Goal: Complete application form

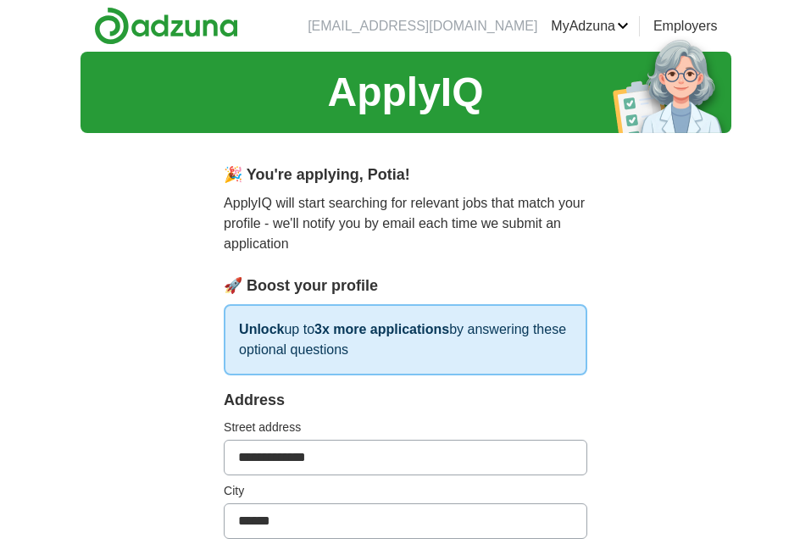
select select "**"
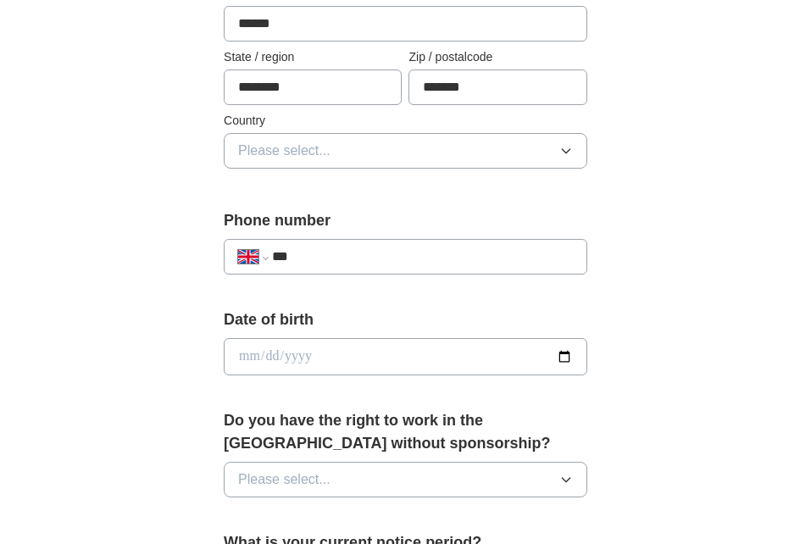
scroll to position [508, 0]
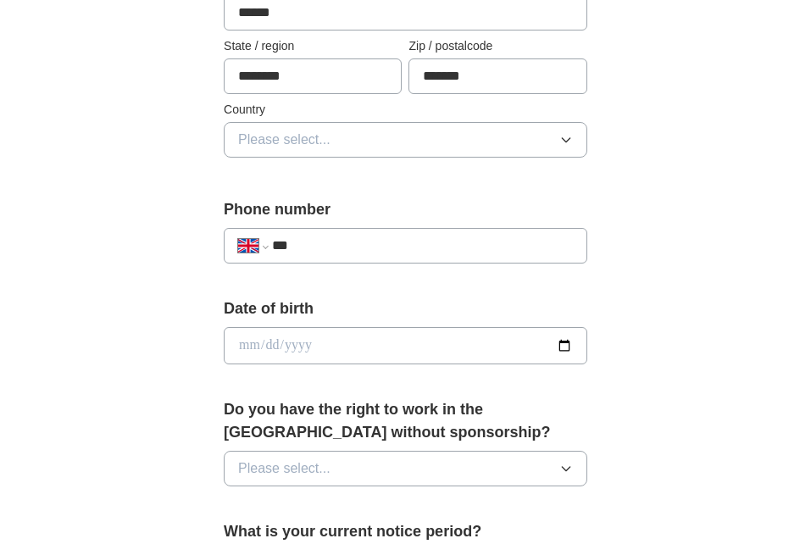
click at [569, 138] on icon "button" at bounding box center [566, 140] width 8 height 4
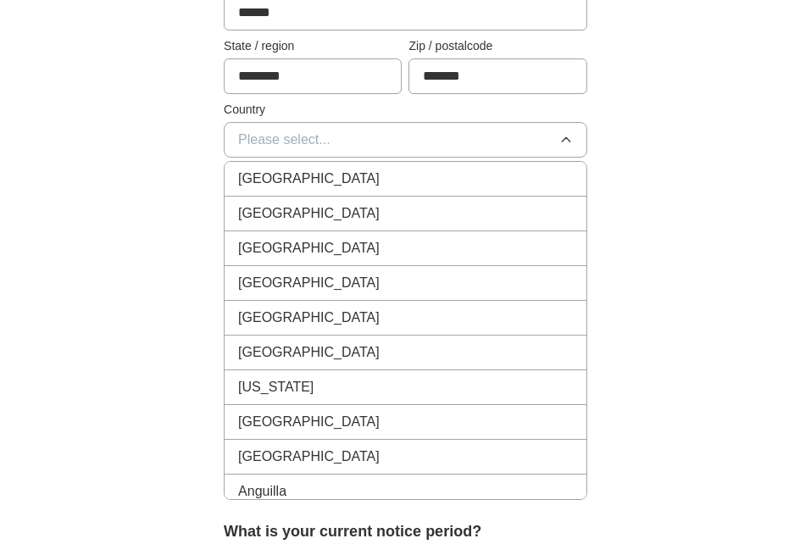
drag, startPoint x: 418, startPoint y: 177, endPoint x: 424, endPoint y: 183, distance: 9.0
click at [417, 177] on div "[GEOGRAPHIC_DATA]" at bounding box center [405, 179] width 335 height 20
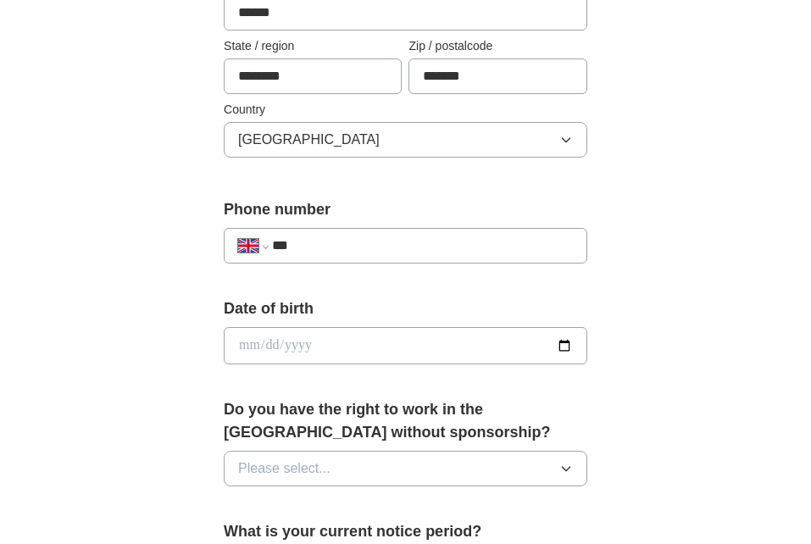
click at [339, 244] on input "***" at bounding box center [422, 245] width 301 height 20
type input "**********"
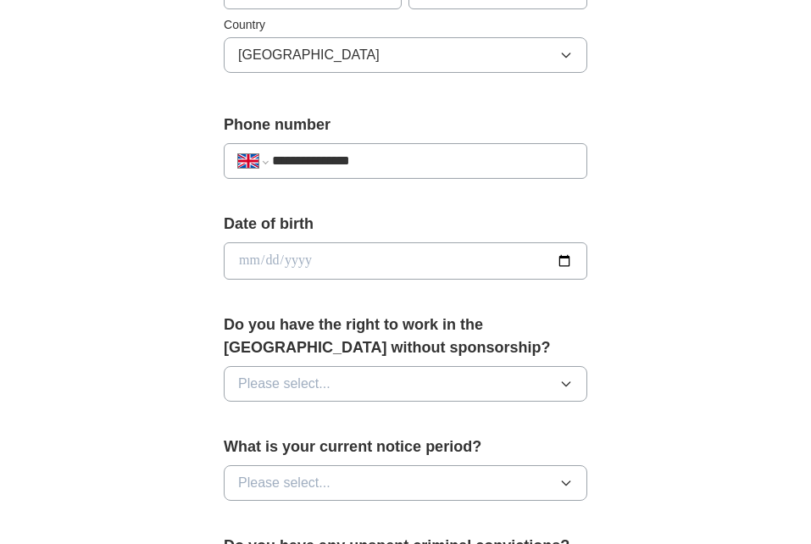
scroll to position [678, 0]
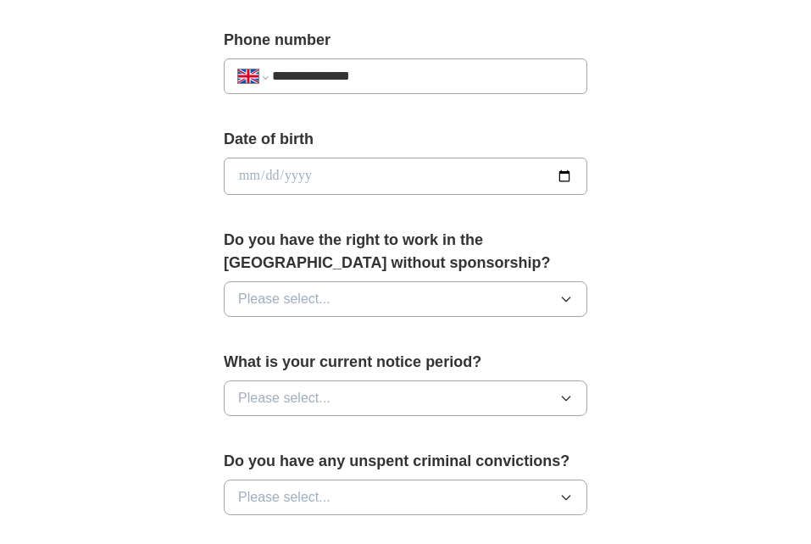
click at [563, 171] on input "date" at bounding box center [405, 176] width 363 height 37
type input "**********"
click at [571, 306] on button "Please select..." at bounding box center [405, 299] width 363 height 36
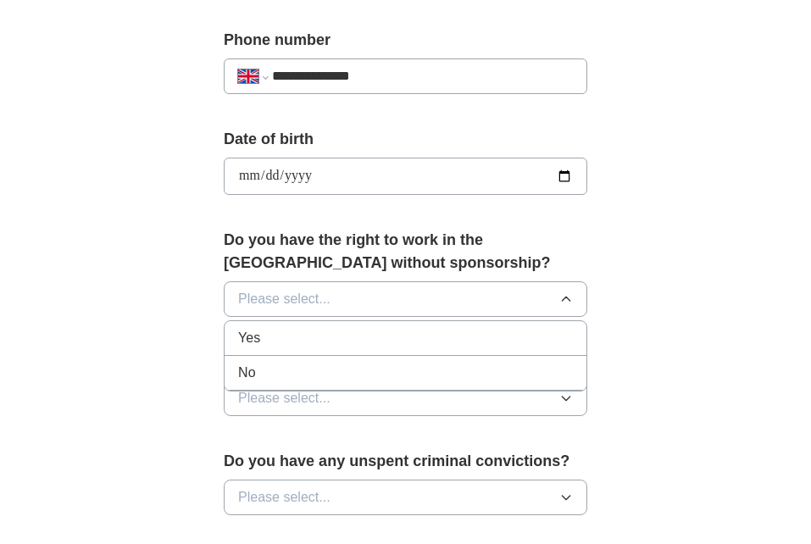
click at [276, 368] on div "No" at bounding box center [405, 373] width 335 height 20
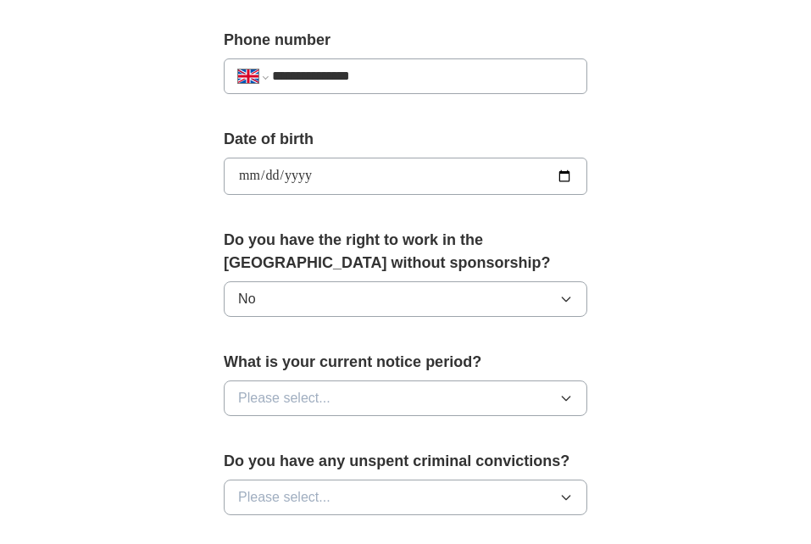
click at [575, 398] on button "Please select..." at bounding box center [405, 398] width 363 height 36
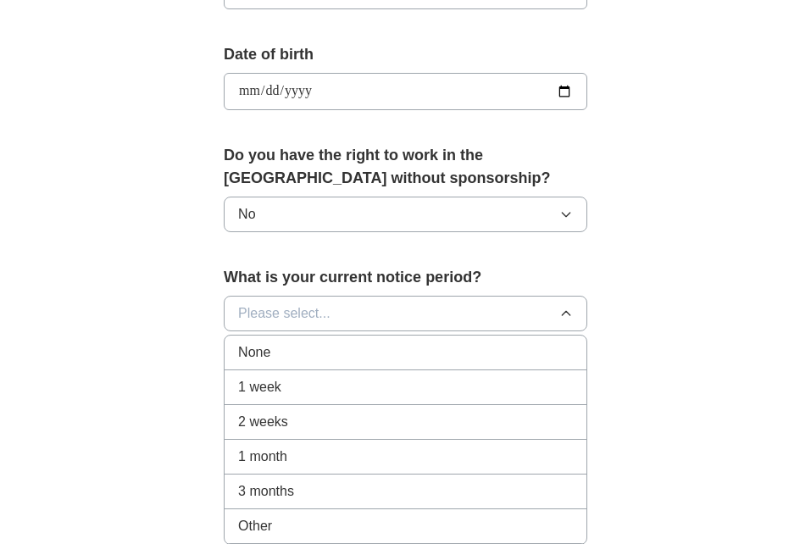
click at [289, 452] on div "1 month" at bounding box center [405, 456] width 335 height 20
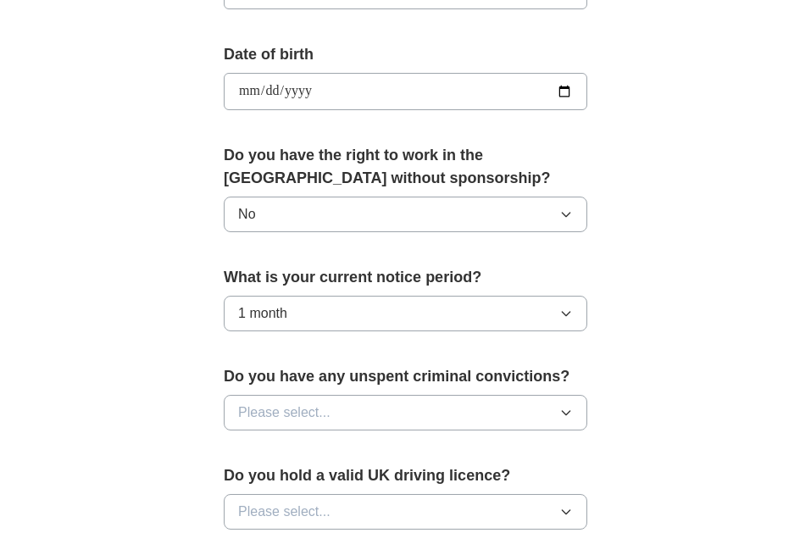
scroll to position [1016, 0]
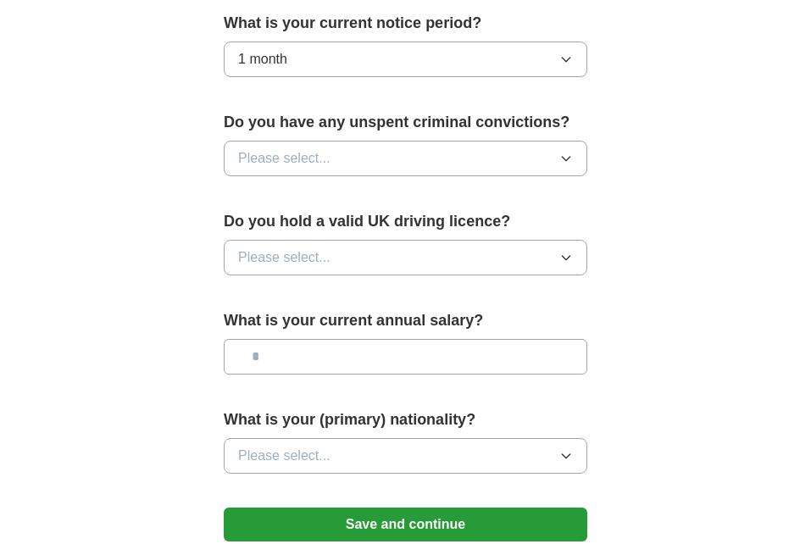
click at [562, 152] on icon "button" at bounding box center [566, 159] width 14 height 14
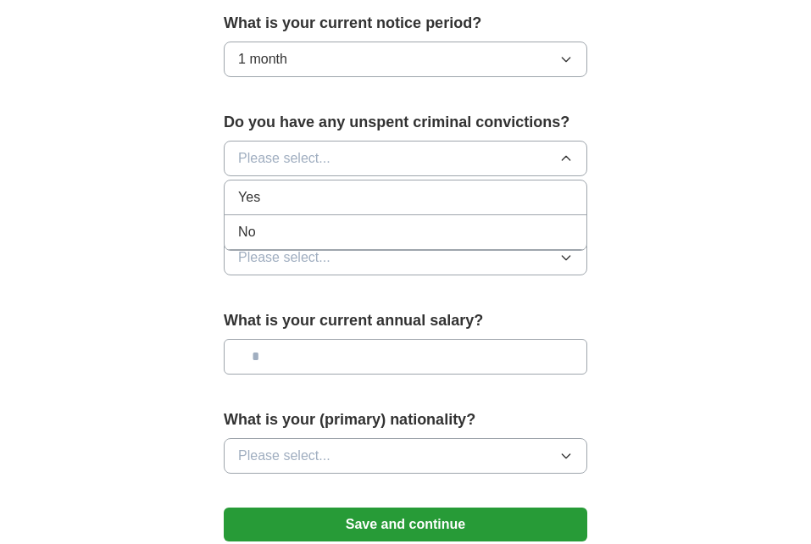
click at [301, 230] on div "No" at bounding box center [405, 232] width 335 height 20
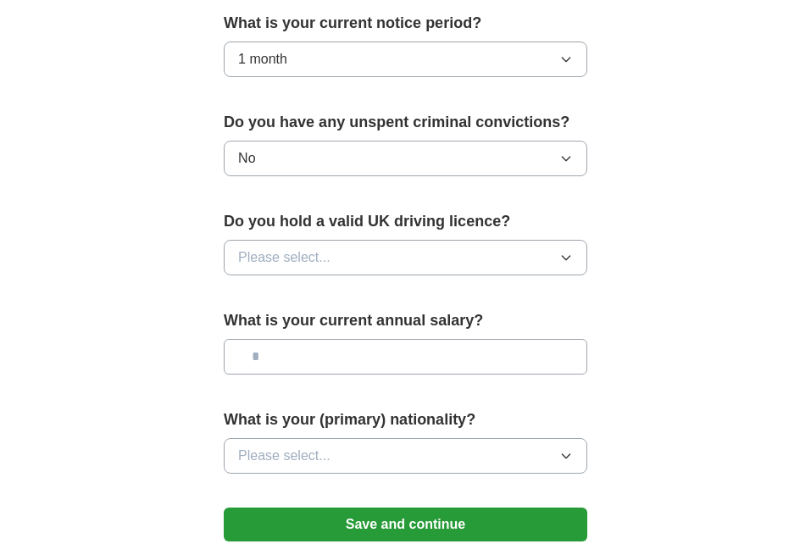
click at [572, 257] on icon "button" at bounding box center [566, 258] width 14 height 14
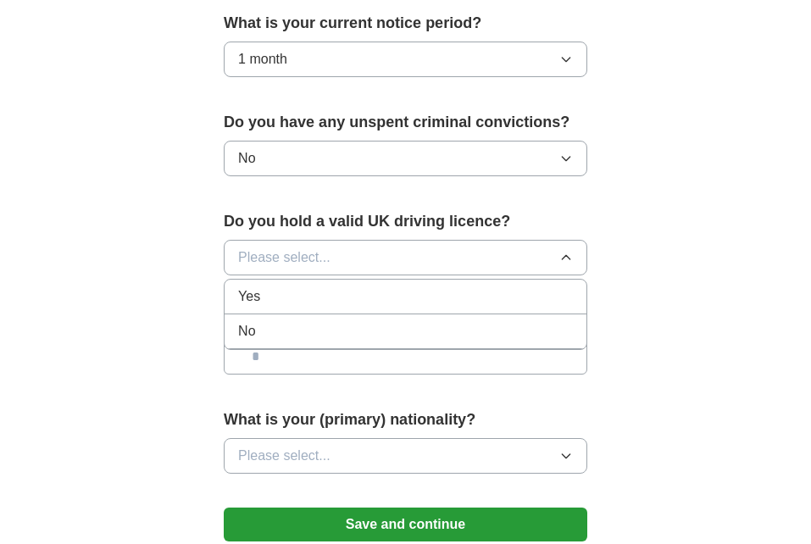
click at [355, 335] on div "No" at bounding box center [405, 331] width 335 height 20
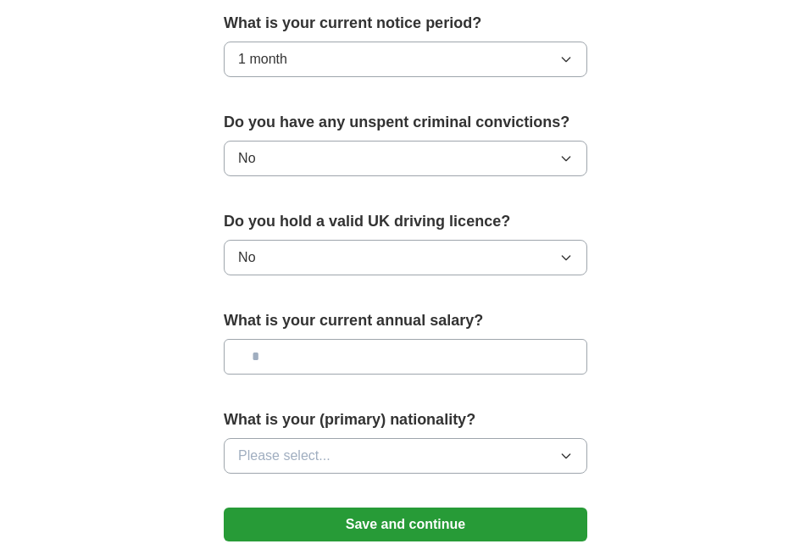
click at [405, 343] on input "text" at bounding box center [405, 357] width 363 height 36
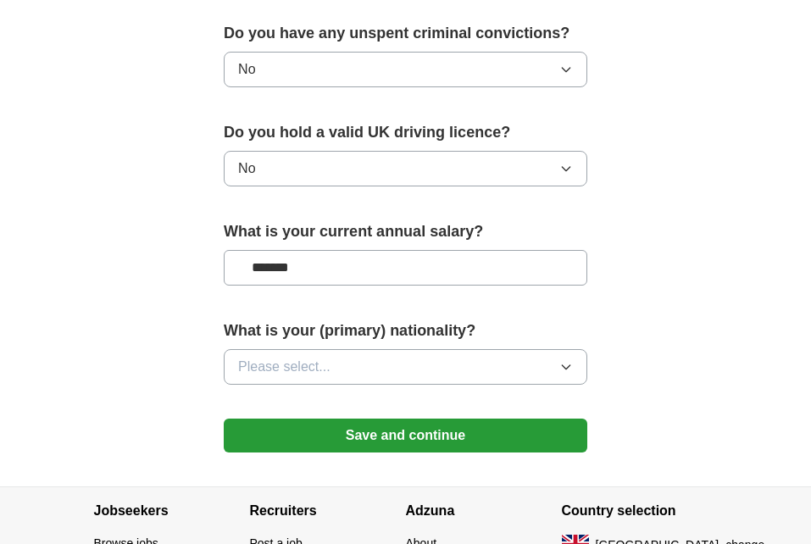
scroll to position [1186, 0]
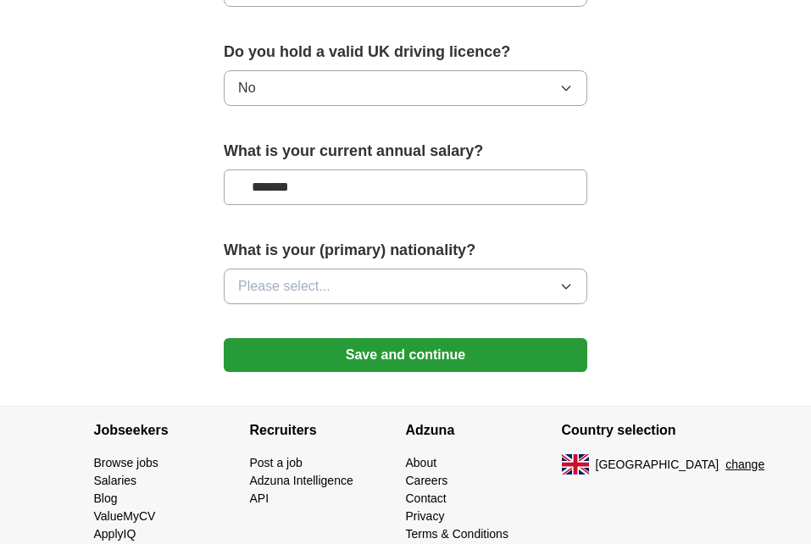
type input "*******"
click at [566, 291] on icon "button" at bounding box center [566, 287] width 14 height 14
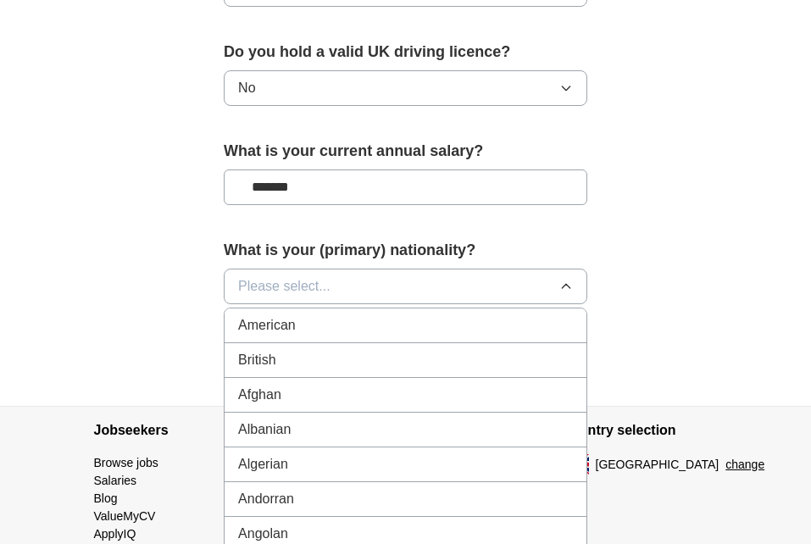
click at [326, 352] on div "British" at bounding box center [405, 360] width 335 height 20
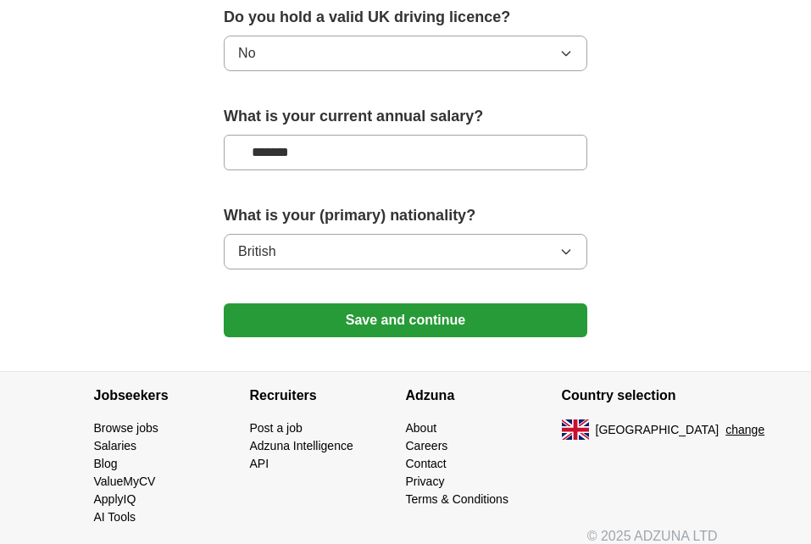
scroll to position [1237, 0]
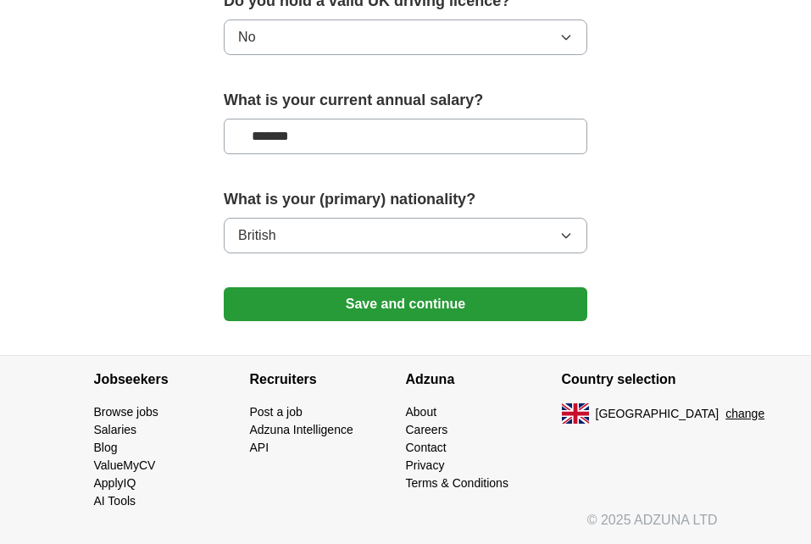
click at [467, 306] on button "Save and continue" at bounding box center [405, 304] width 363 height 34
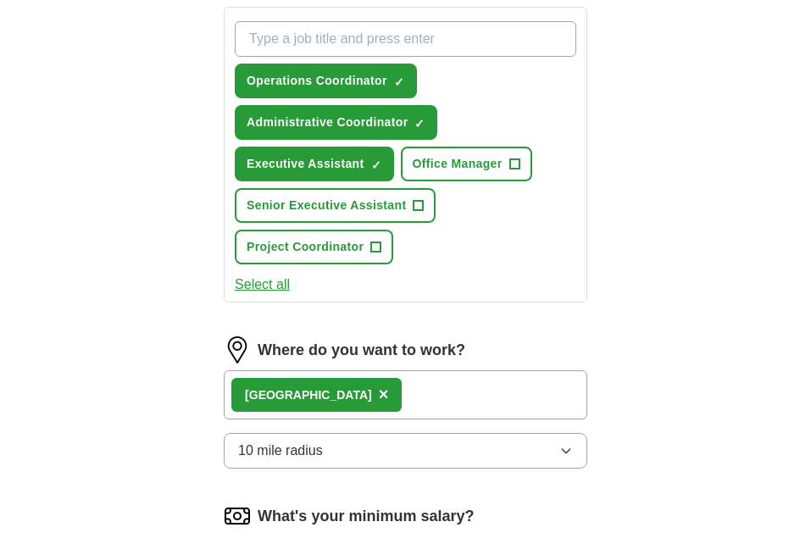
scroll to position [678, 0]
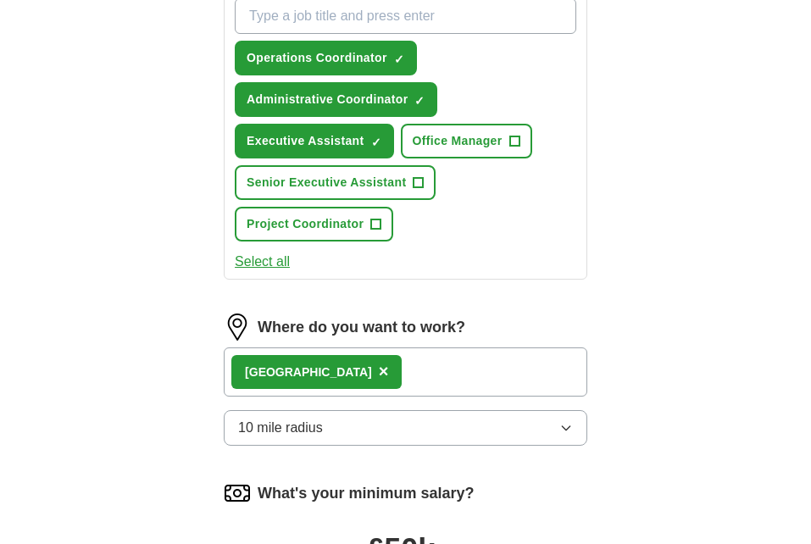
click at [279, 255] on button "Select all" at bounding box center [262, 262] width 55 height 20
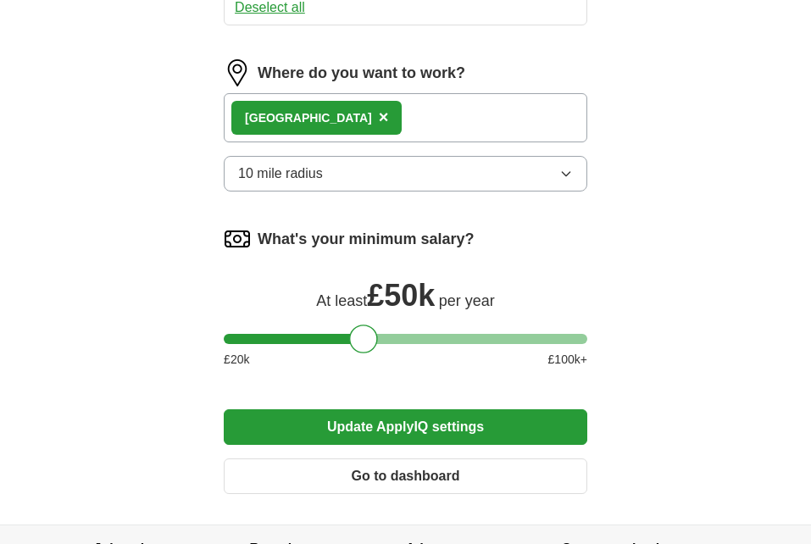
scroll to position [1016, 0]
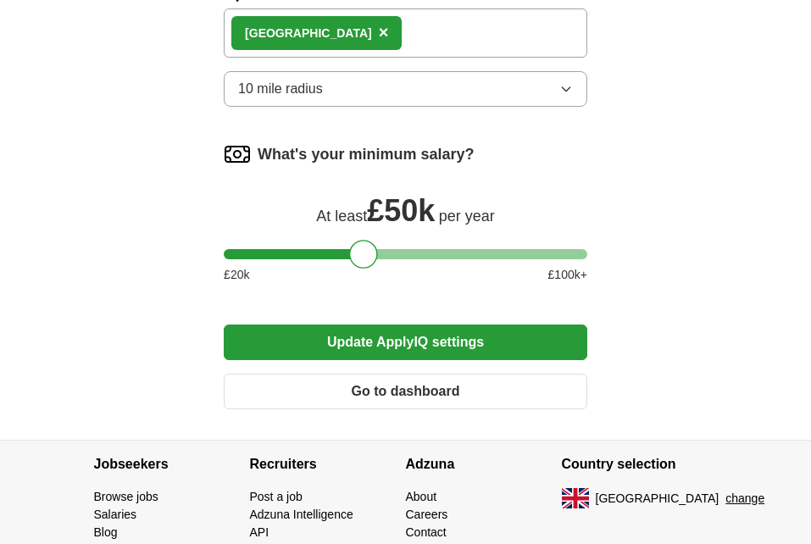
click at [571, 91] on icon "button" at bounding box center [566, 89] width 14 height 14
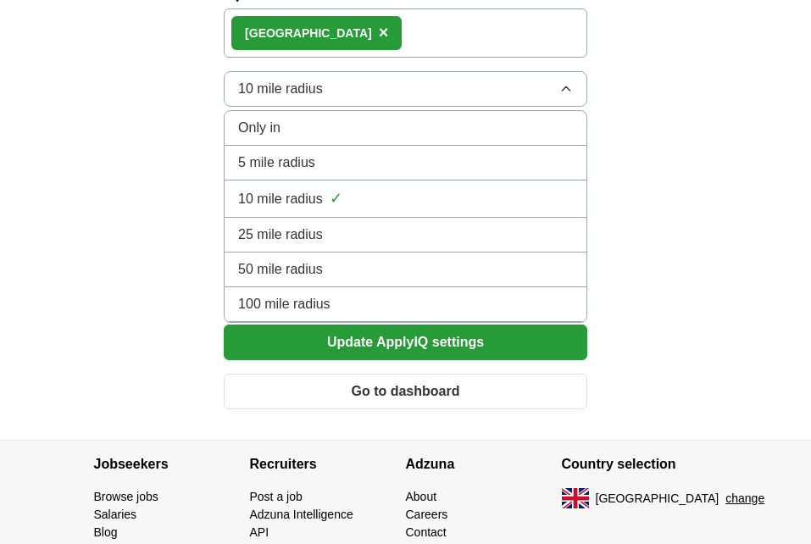
click at [571, 91] on icon "button" at bounding box center [566, 89] width 14 height 14
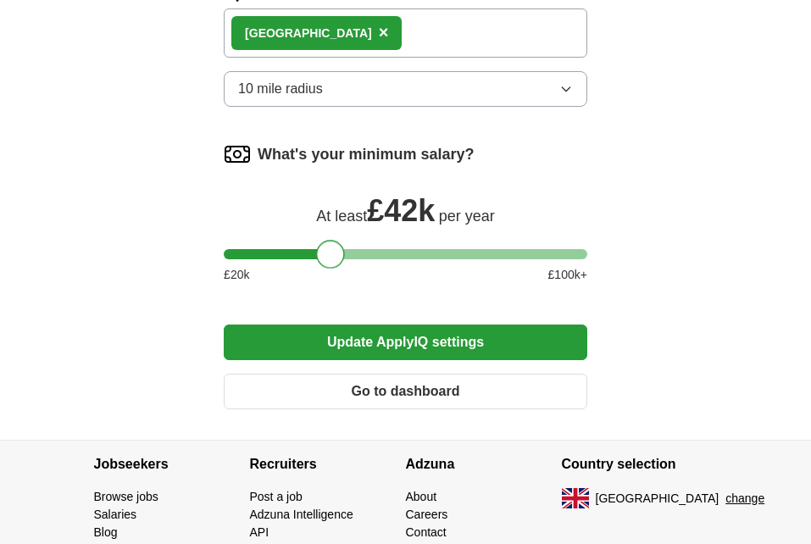
drag, startPoint x: 365, startPoint y: 251, endPoint x: 332, endPoint y: 252, distance: 33.1
click at [332, 252] on div at bounding box center [330, 254] width 29 height 29
click at [379, 341] on button "Update ApplyIQ settings" at bounding box center [405, 342] width 363 height 36
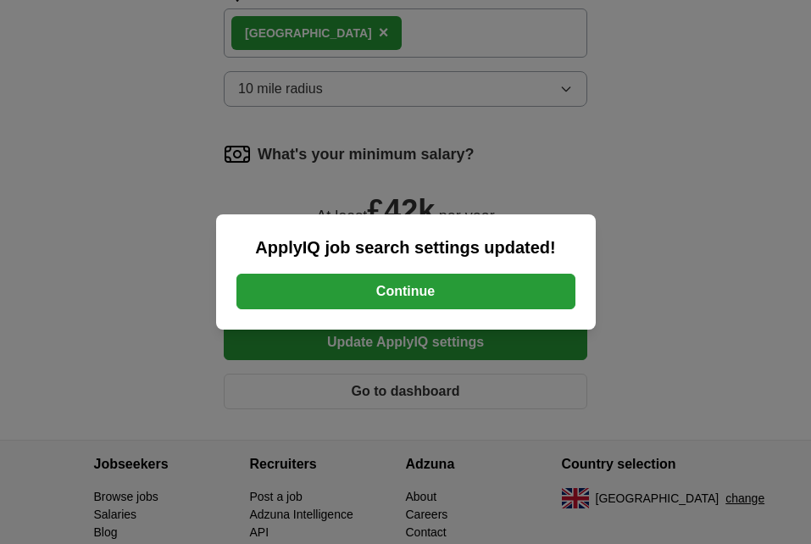
click at [457, 297] on button "Continue" at bounding box center [405, 292] width 339 height 36
